Goal: Information Seeking & Learning: Learn about a topic

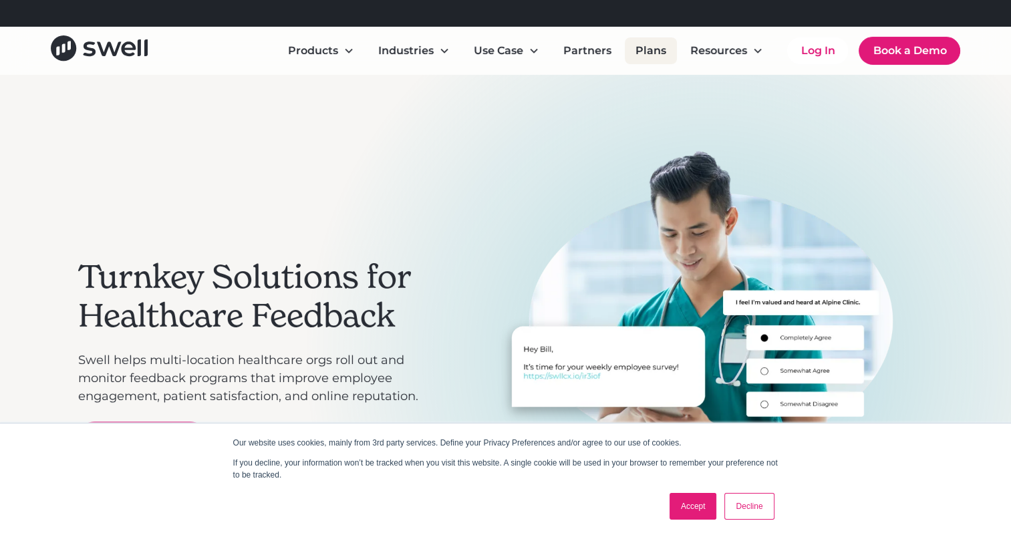
click at [653, 53] on link "Plans" at bounding box center [651, 50] width 52 height 27
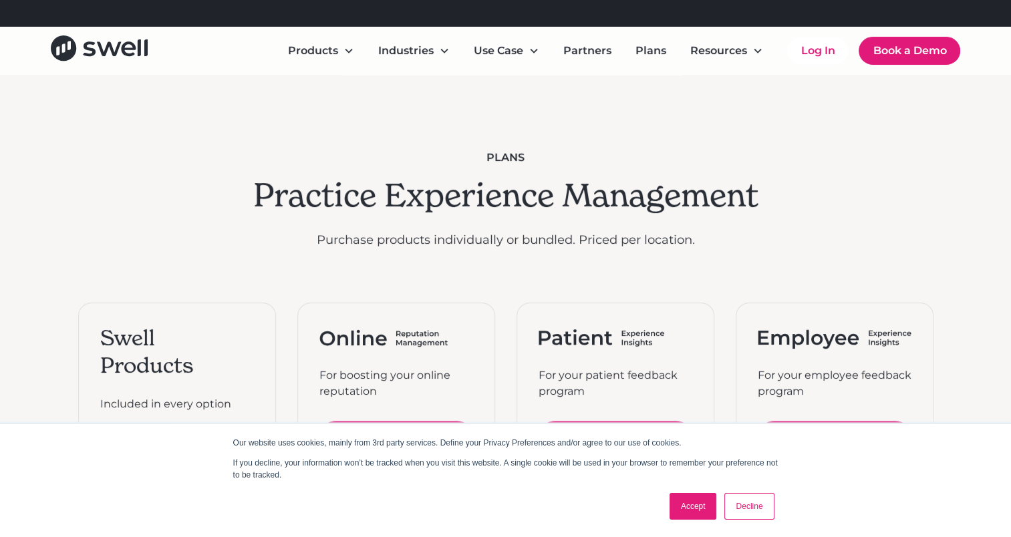
click at [689, 515] on link "Accept" at bounding box center [693, 506] width 47 height 27
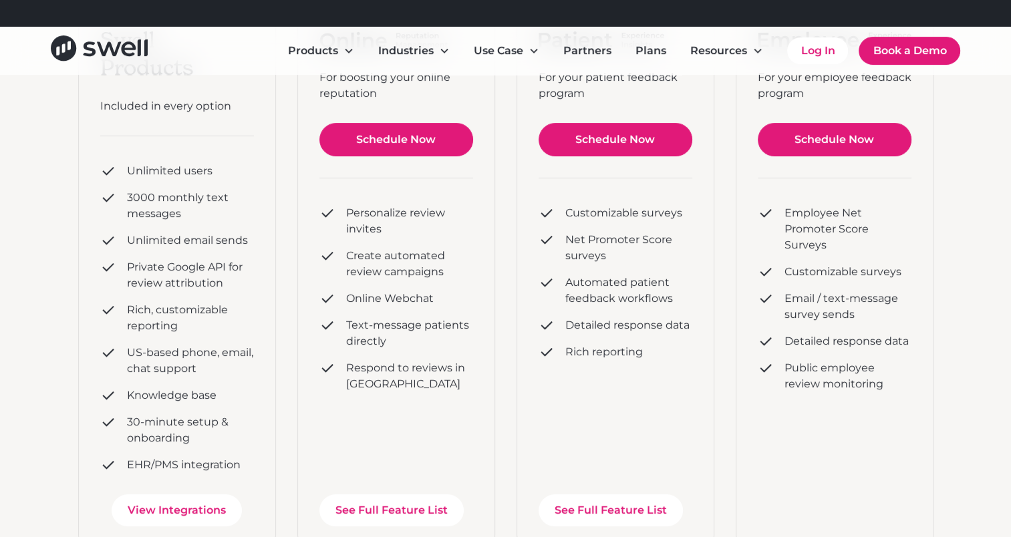
scroll to position [401, 0]
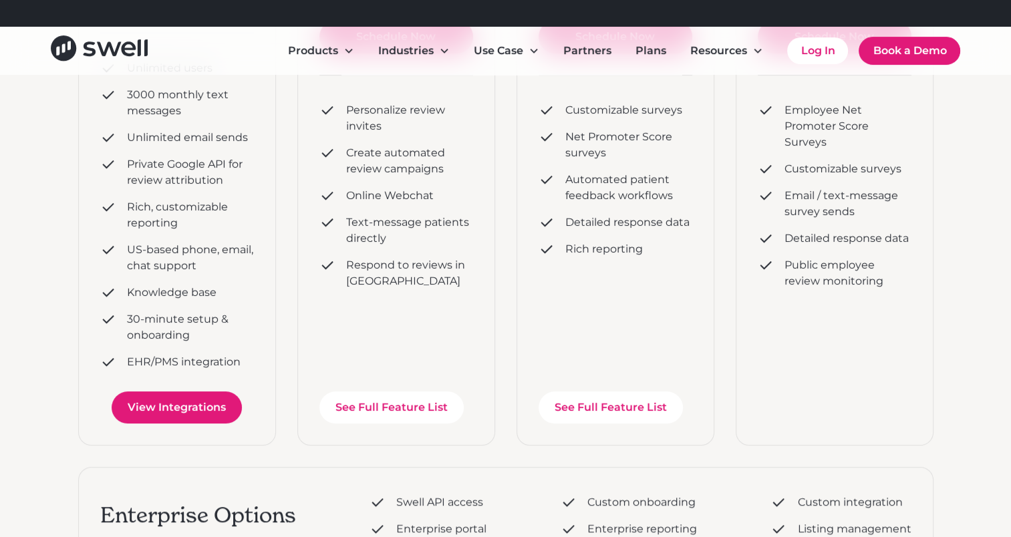
click at [176, 406] on link "View Integrations" at bounding box center [177, 408] width 130 height 32
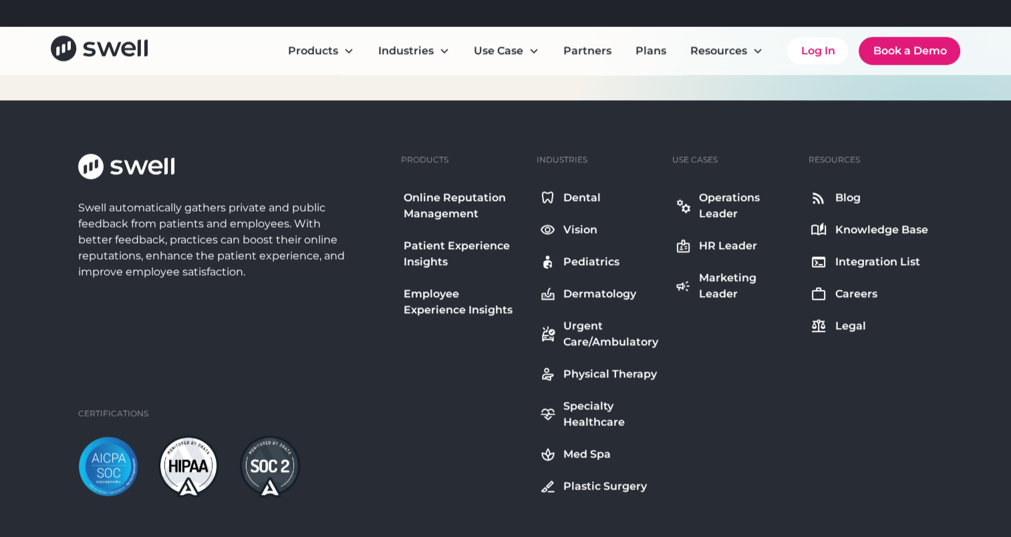
scroll to position [1804, 0]
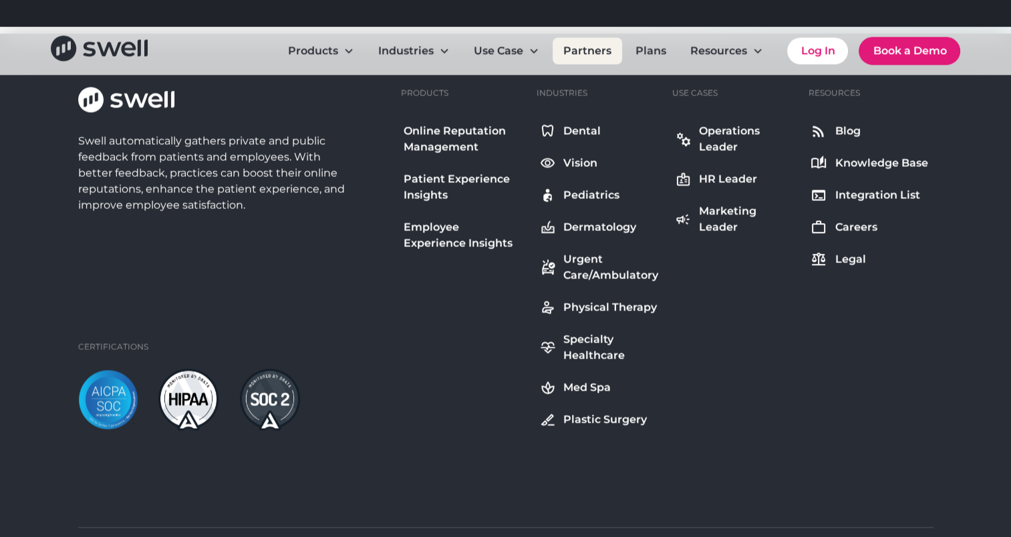
click at [601, 45] on link "Partners" at bounding box center [587, 50] width 69 height 27
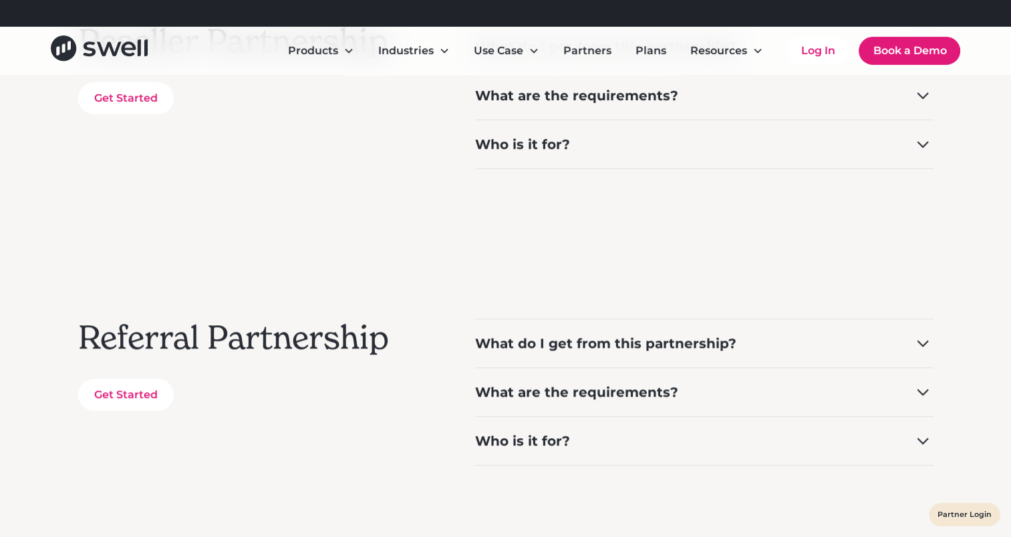
scroll to position [267, 0]
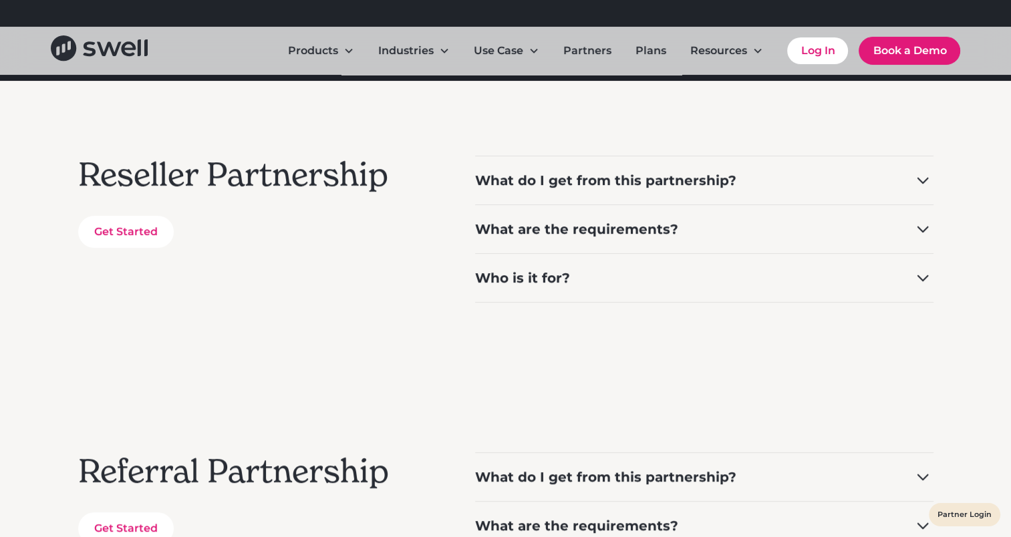
click at [588, 170] on div "What do I get from this partnership?" at bounding box center [704, 180] width 458 height 49
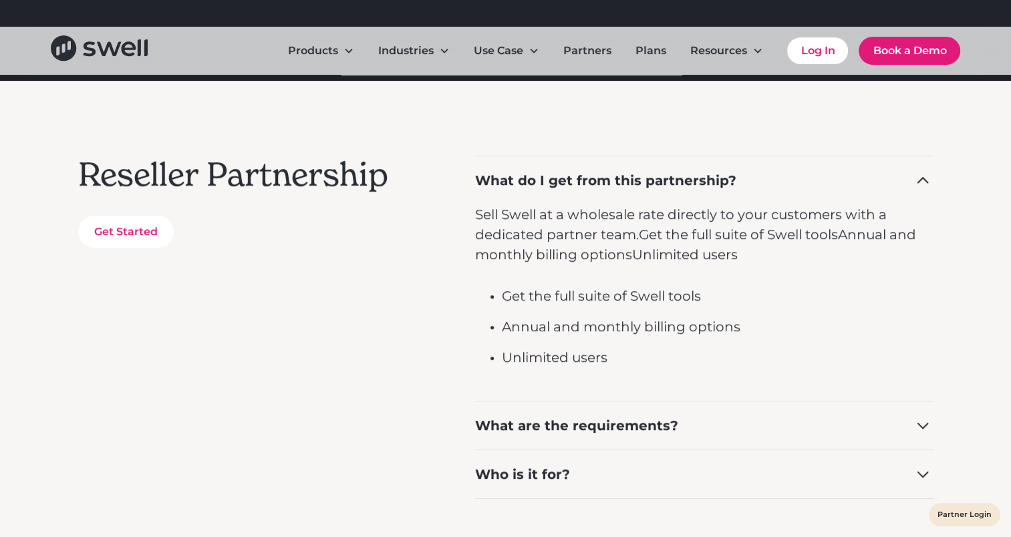
click at [577, 178] on div "What do I get from this partnership?" at bounding box center [605, 180] width 261 height 19
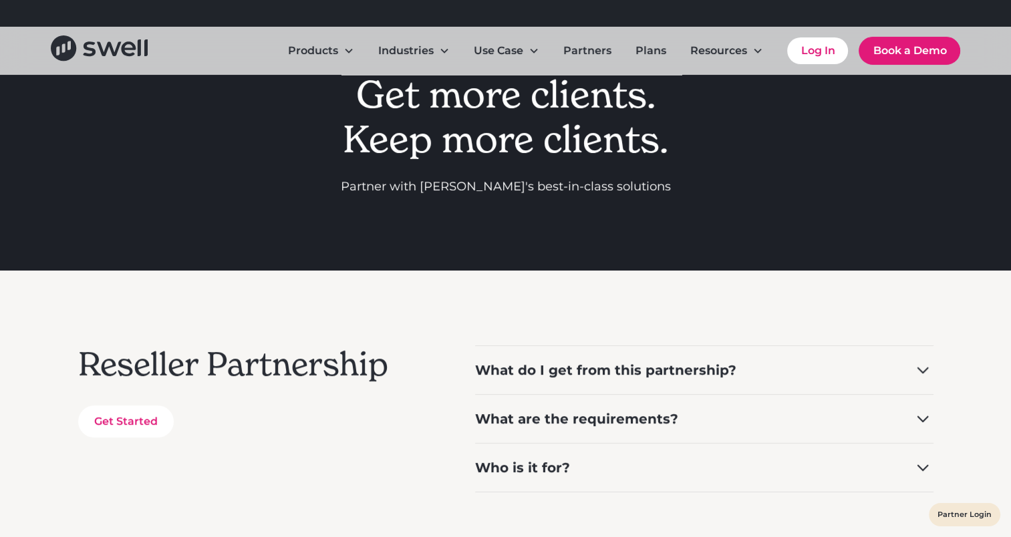
scroll to position [0, 0]
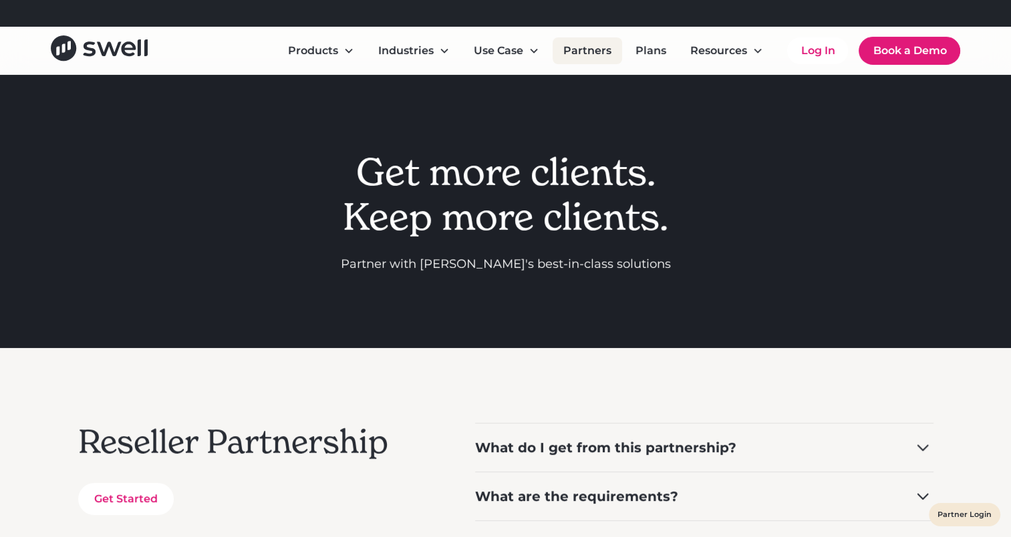
click at [593, 55] on link "Partners" at bounding box center [587, 50] width 69 height 27
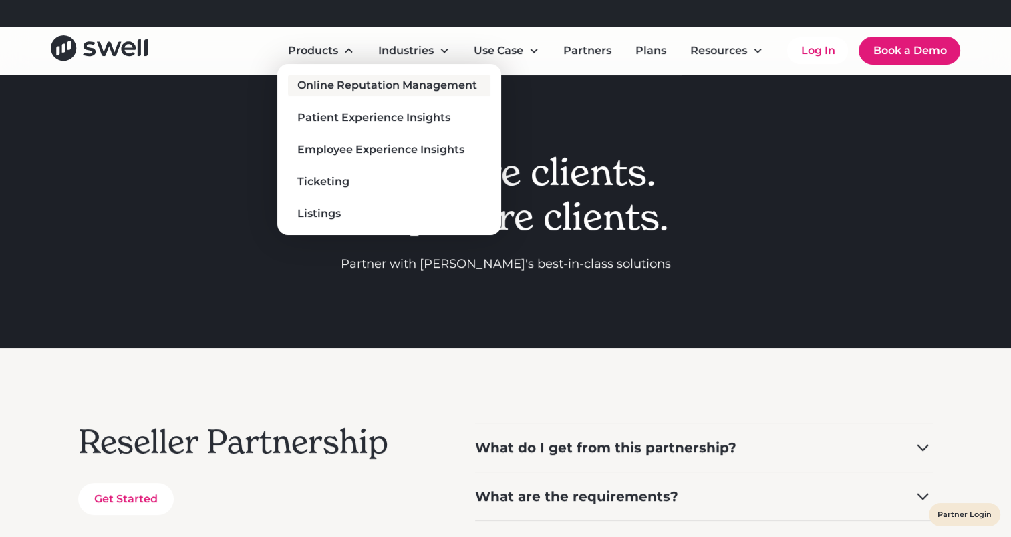
click at [331, 87] on div "Online Reputation Management" at bounding box center [387, 86] width 180 height 16
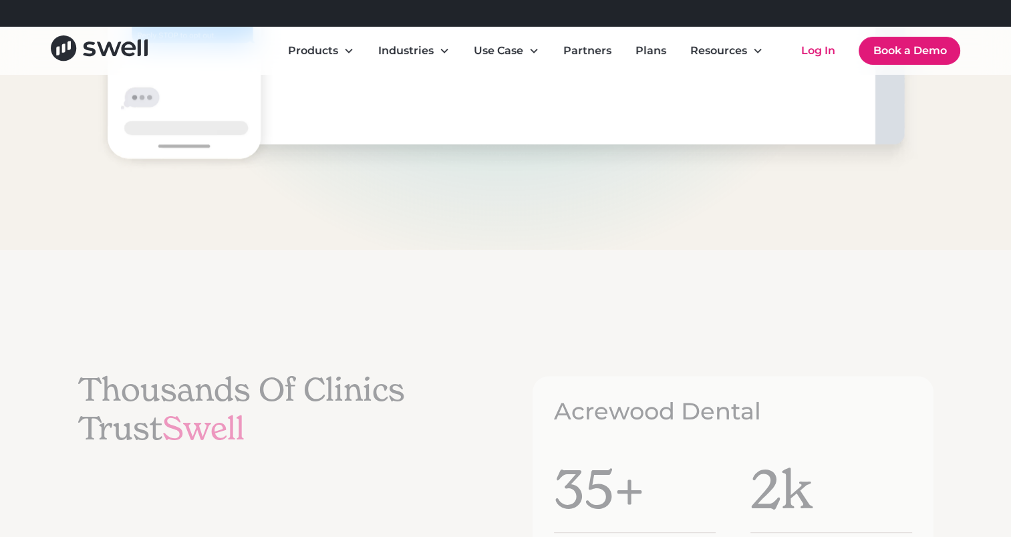
scroll to position [5279, 0]
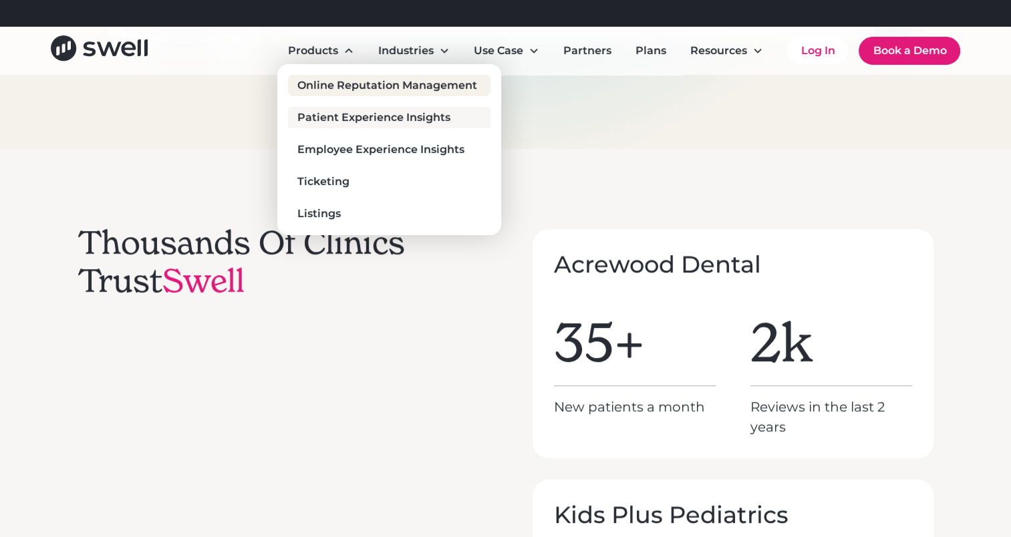
click at [351, 118] on div "Patient Experience Insights" at bounding box center [373, 118] width 153 height 16
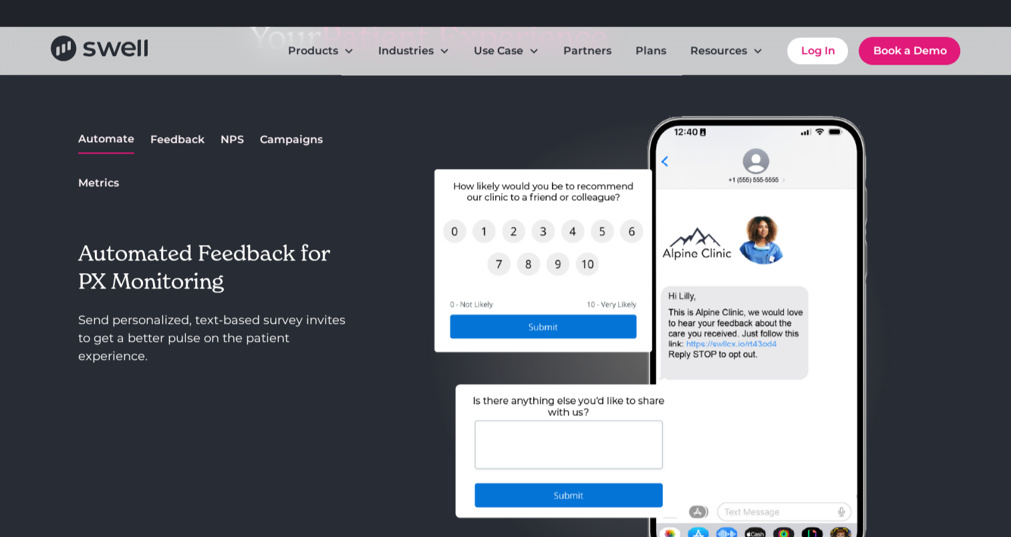
scroll to position [1270, 0]
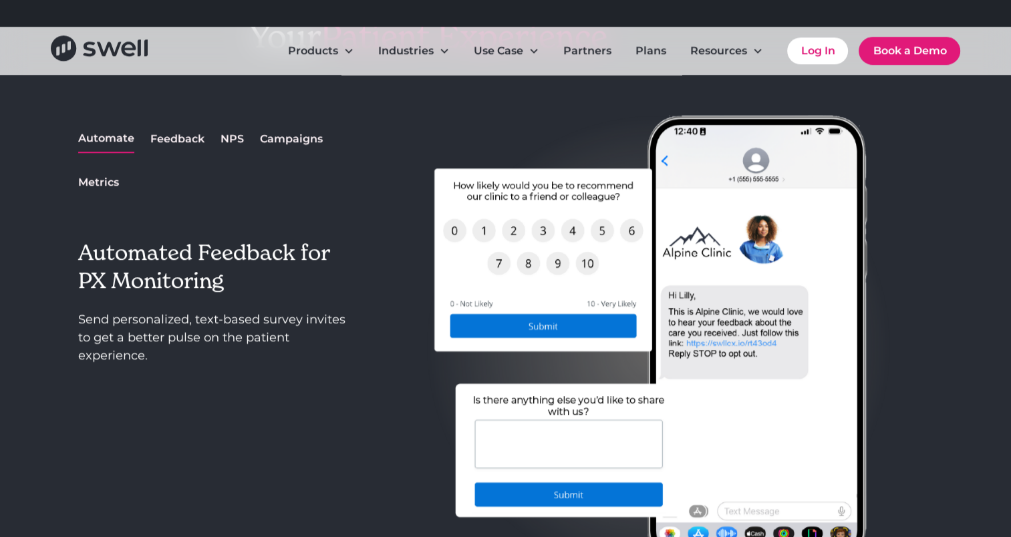
click at [182, 139] on div "Feedback" at bounding box center [177, 139] width 54 height 16
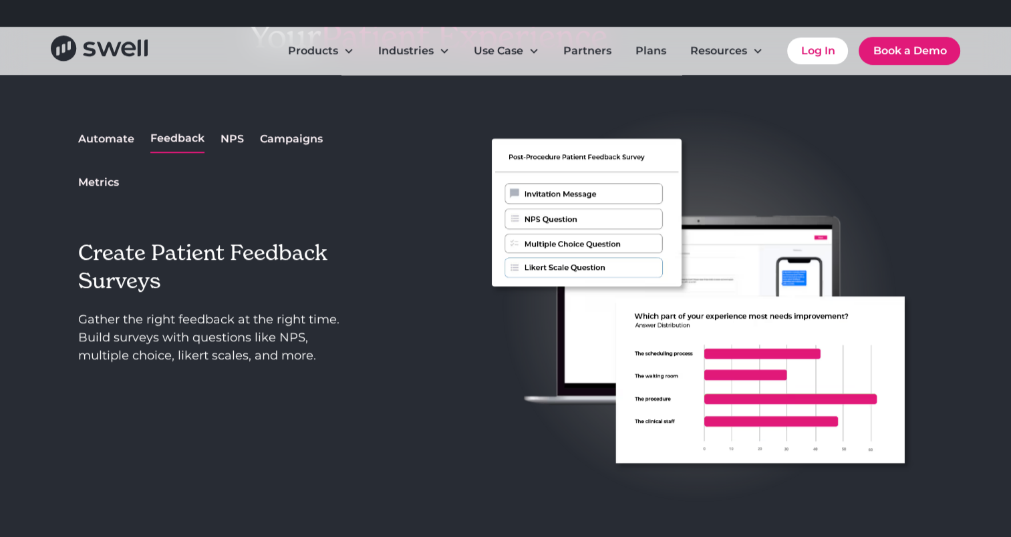
click at [233, 139] on div "NPS" at bounding box center [232, 139] width 23 height 16
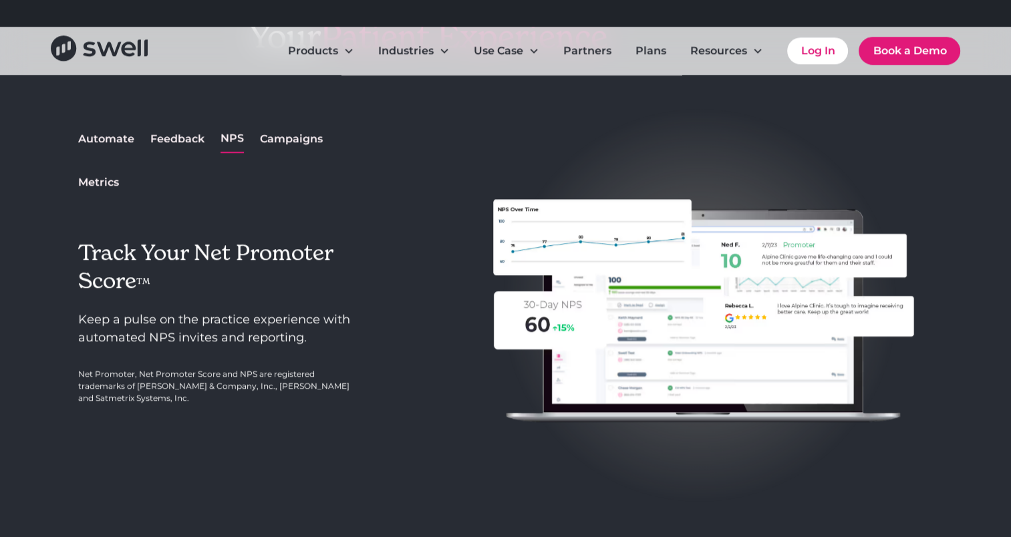
click at [283, 138] on div "Campaigns" at bounding box center [291, 139] width 63 height 16
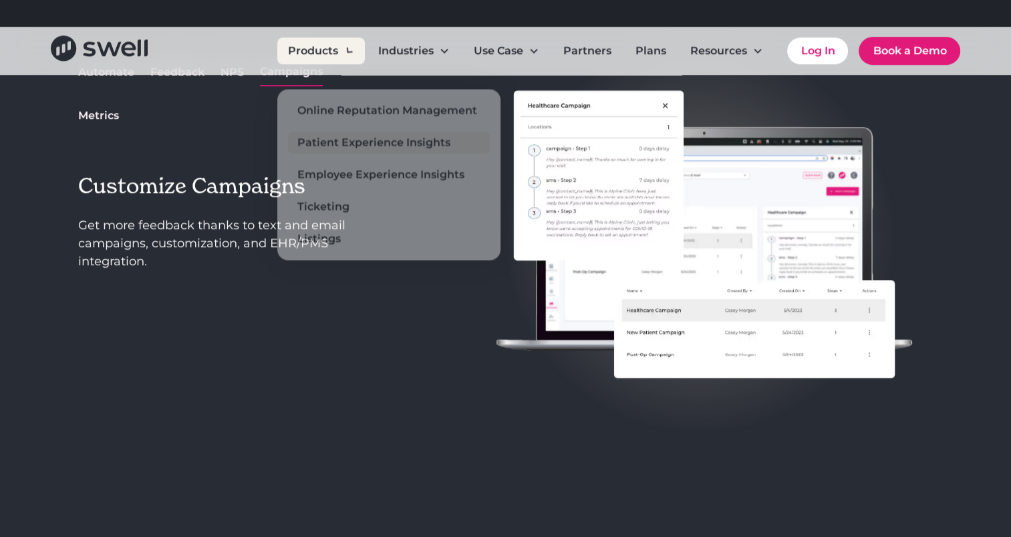
scroll to position [1336, 0]
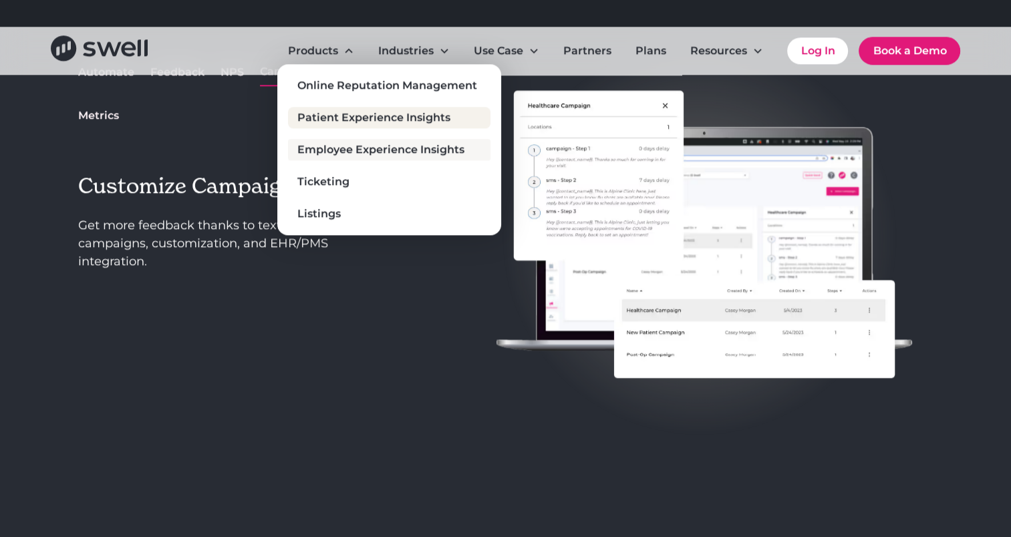
click at [329, 148] on div "Employee Experience Insights" at bounding box center [380, 150] width 167 height 16
